Goal: Task Accomplishment & Management: Manage account settings

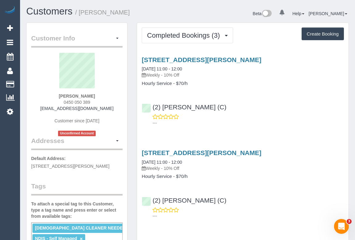
click at [274, 92] on div "9/44 Orrong Crescent, Caulfield Nth, VIC 3161 04/08/2025 11:00 - 12:00 Weekly -…" at bounding box center [242, 90] width 211 height 78
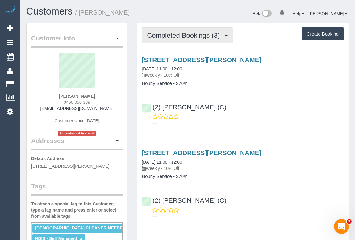
click at [196, 32] on span "Completed Bookings (3)" at bounding box center [185, 35] width 76 height 8
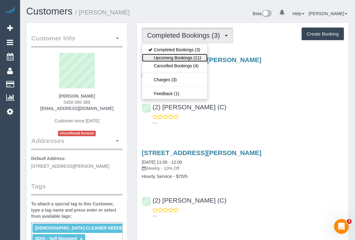
click at [182, 57] on link "Upcoming Bookings (11)" at bounding box center [174, 58] width 65 height 8
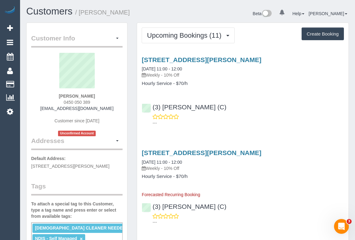
click at [294, 108] on div "(3) Nethaki Fernando (C) ---" at bounding box center [242, 112] width 211 height 28
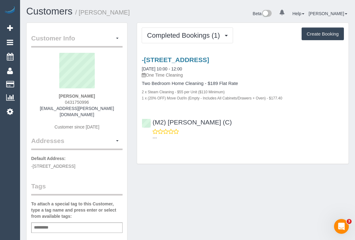
click at [178, 196] on div "Customer Info Edit Contact Info Send Message Email Preferences Special Sales Ta…" at bounding box center [187, 232] width 331 height 419
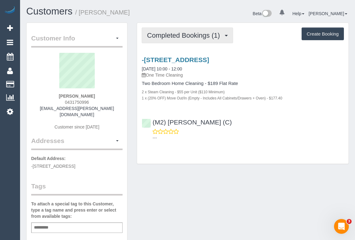
click at [172, 35] on span "Completed Bookings (1)" at bounding box center [185, 35] width 76 height 8
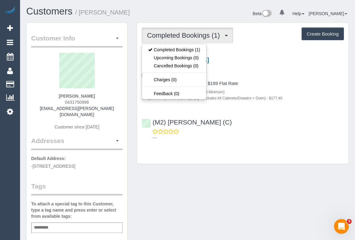
click at [259, 159] on div "Completed Bookings (1) Completed Bookings (1) Upcoming Bookings (0) Cancelled B…" at bounding box center [242, 93] width 211 height 141
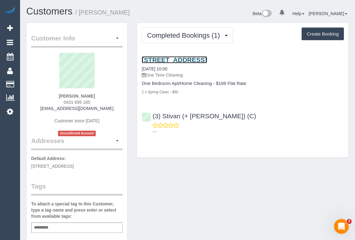
click at [193, 58] on link "204/33 Cliveden Close, East Melbourne, VIC 3002" at bounding box center [174, 59] width 65 height 7
click at [117, 37] on button "button" at bounding box center [117, 39] width 10 height 10
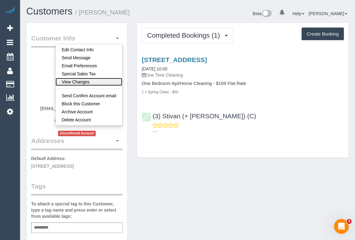
click at [88, 82] on link "View Changes" at bounding box center [89, 82] width 67 height 8
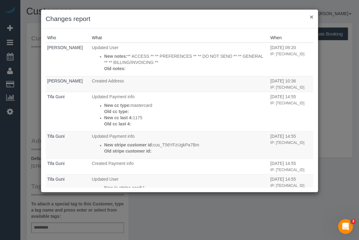
click at [311, 16] on button "×" at bounding box center [312, 17] width 4 height 6
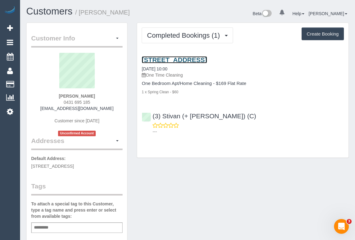
click at [182, 60] on link "204/33 Cliveden Close, East Melbourne, VIC 3002" at bounding box center [174, 59] width 65 height 7
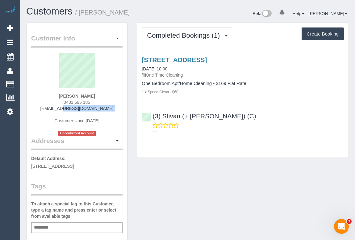
drag, startPoint x: 47, startPoint y: 109, endPoint x: 111, endPoint y: 111, distance: 63.6
click at [111, 111] on div "Alyssa fraser 0431 695 185 alyssafraisr98@gmail.com Customer since 2025 Unconfi…" at bounding box center [76, 94] width 91 height 83
copy div "alyssafraisr98@gmail.com"
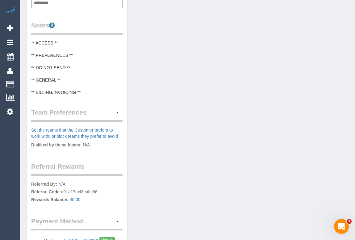
scroll to position [278, 0]
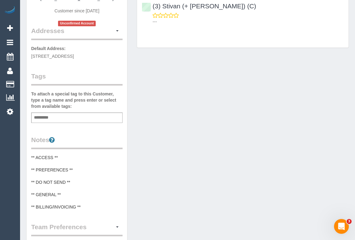
scroll to position [0, 0]
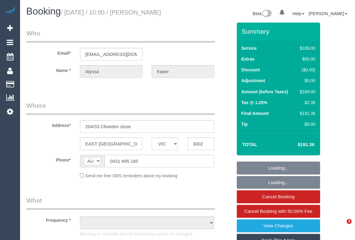
select select "VIC"
select select "object:579"
select select "number:28"
select select "number:14"
select select "number:19"
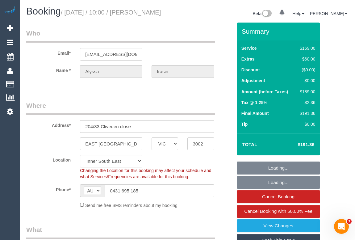
select select "object:732"
select select "string:stripe-pm_1S8wLm2GScqysDRVPmkttiqM"
select select "VIC"
select select "string:stripe-pm_1S8wLm2GScqysDRVPmkttiqM"
select select "object:435"
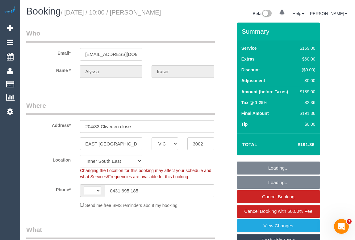
select select "string:AU"
select select "number:28"
select select "number:14"
select select "number:19"
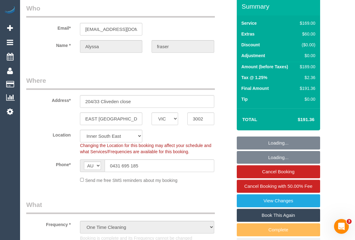
scroll to position [56, 0]
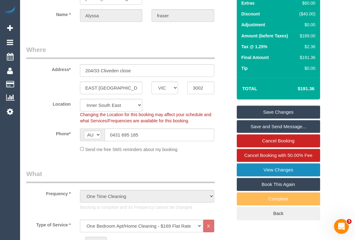
click at [271, 176] on link "View Changes" at bounding box center [278, 169] width 83 height 13
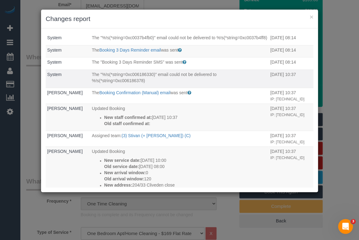
scroll to position [196, 0]
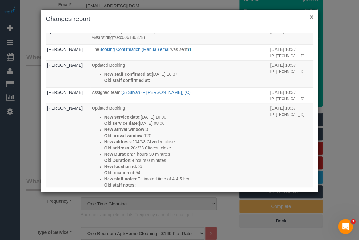
click at [311, 19] on button "×" at bounding box center [312, 17] width 4 height 6
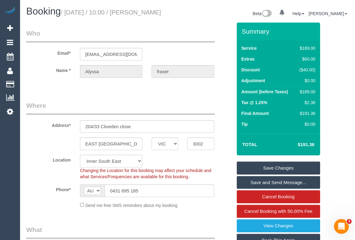
scroll to position [0, 0]
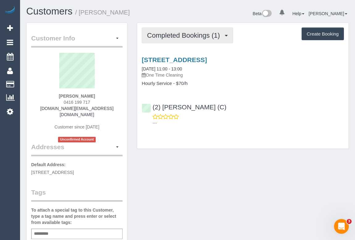
click at [183, 34] on span "Completed Bookings (1)" at bounding box center [185, 35] width 76 height 8
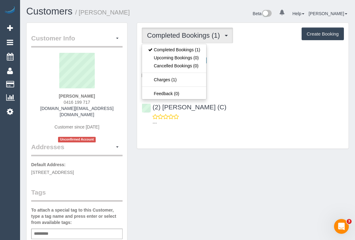
click at [191, 173] on div "Customer Info Edit Contact Info Send Message Email Preferences Special Sales Ta…" at bounding box center [187, 236] width 331 height 426
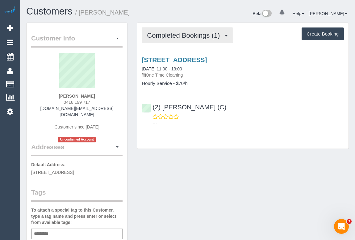
click at [181, 37] on span "Completed Bookings (1)" at bounding box center [185, 35] width 76 height 8
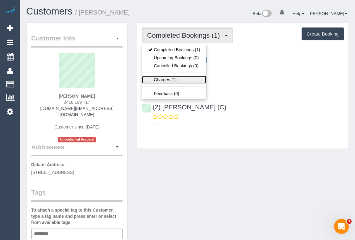
click at [163, 80] on link "Charges (1)" at bounding box center [174, 80] width 64 height 8
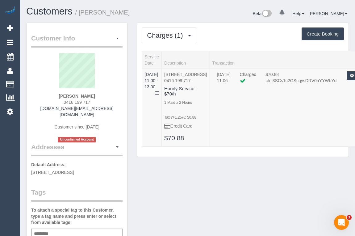
drag, startPoint x: 52, startPoint y: 95, endPoint x: 106, endPoint y: 95, distance: 54.0
click at [106, 95] on div "[PERSON_NAME] 0416 199 717 [DOMAIN_NAME][EMAIL_ADDRESS][DOMAIN_NAME] Customer s…" at bounding box center [76, 97] width 91 height 89
copy strong "[PERSON_NAME]"
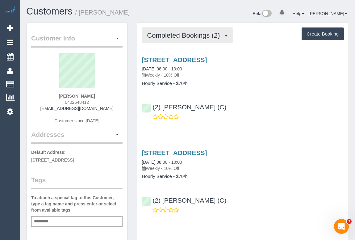
click at [167, 40] on button "Completed Bookings (2)" at bounding box center [187, 35] width 91 height 16
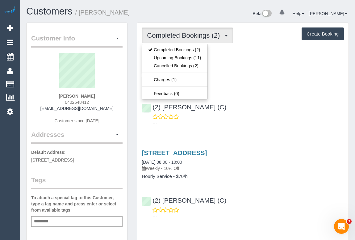
click at [275, 101] on div "(2) Nadine Young (C) ---" at bounding box center [242, 112] width 211 height 28
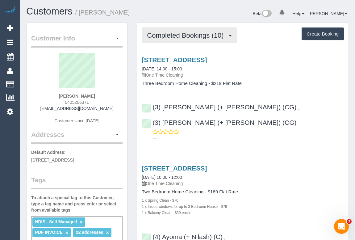
click at [178, 32] on span "Completed Bookings (10)" at bounding box center [187, 35] width 80 height 8
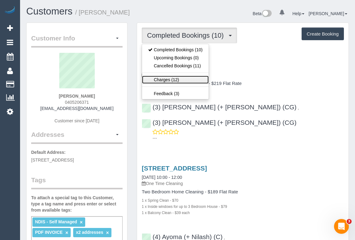
click at [167, 79] on link "Charges (12)" at bounding box center [175, 80] width 67 height 8
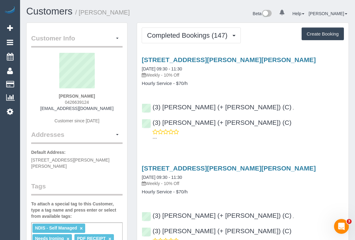
click at [254, 70] on div "[STREET_ADDRESS][PERSON_NAME][PERSON_NAME] [DATE] 09:30 - 11:30 Weekly - 10% Off" at bounding box center [243, 67] width 202 height 22
drag, startPoint x: 57, startPoint y: 96, endPoint x: 107, endPoint y: 95, distance: 50.0
click at [107, 95] on div "[PERSON_NAME] 0426639124 [EMAIL_ADDRESS][DOMAIN_NAME] Customer since [DATE]" at bounding box center [76, 91] width 91 height 77
copy strong "[PERSON_NAME]"
drag, startPoint x: 148, startPoint y: 73, endPoint x: 162, endPoint y: 74, distance: 13.6
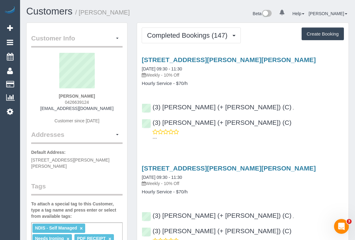
click at [162, 74] on p "Weekly - 10% Off" at bounding box center [243, 75] width 202 height 6
copy p "Weekly"
drag, startPoint x: 142, startPoint y: 83, endPoint x: 173, endPoint y: 84, distance: 31.2
click at [173, 84] on h4 "Hourly Service - $70/h" at bounding box center [243, 83] width 202 height 5
copy h4 "Hourly Service"
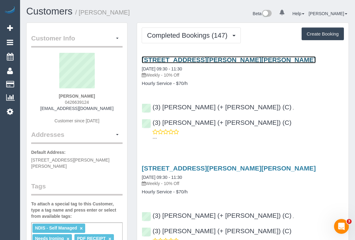
click at [182, 60] on link "[STREET_ADDRESS][PERSON_NAME][PERSON_NAME]" at bounding box center [229, 59] width 174 height 7
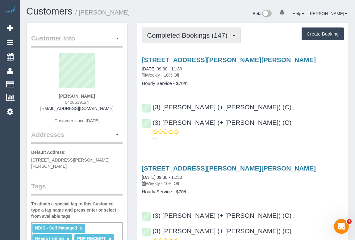
click at [174, 37] on span "Completed Bookings (147)" at bounding box center [188, 35] width 83 height 8
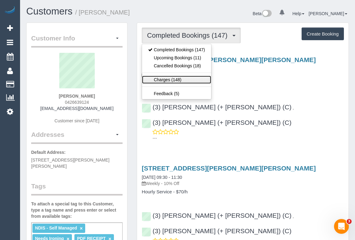
click at [170, 79] on link "Charges (148)" at bounding box center [176, 80] width 69 height 8
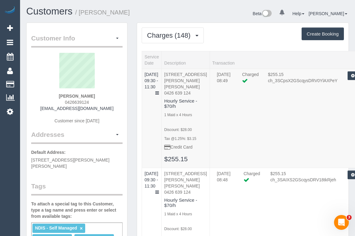
click at [252, 41] on div "Charges (148) Completed Bookings (147) Upcoming Bookings (11) Cancelled Booking…" at bounding box center [243, 35] width 202 height 16
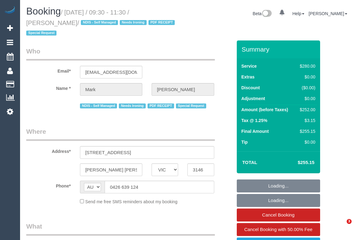
select select "VIC"
select select "object:562"
select select "string:stripe-pm_1MF9LR2GScqysDRVNAaKuFlm"
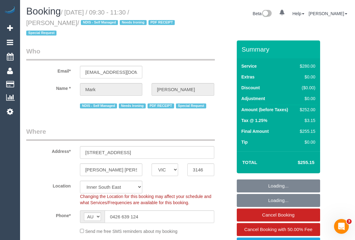
select select "object:733"
select select "240"
select select "number:28"
select select "number:14"
select select "number:19"
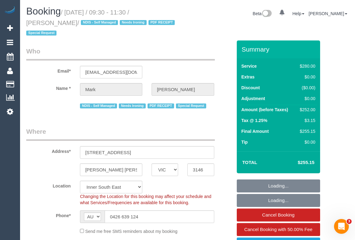
select select "number:25"
select select "number:34"
select select "number:13"
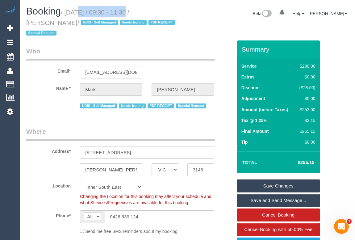
drag, startPoint x: 67, startPoint y: 11, endPoint x: 122, endPoint y: 13, distance: 55.2
click at [122, 13] on small "/ September 29, 2025 / 09:30 - 11:30 / Mark Schurmann / NDIS - Self Managed Nee…" at bounding box center [101, 23] width 150 height 28
copy small "September 29, 2025"
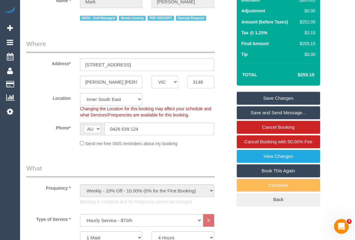
scroll to position [56, 0]
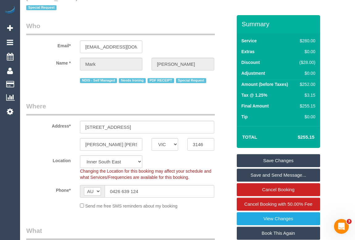
scroll to position [0, 0]
